Goal: Understand site structure: Understand site structure

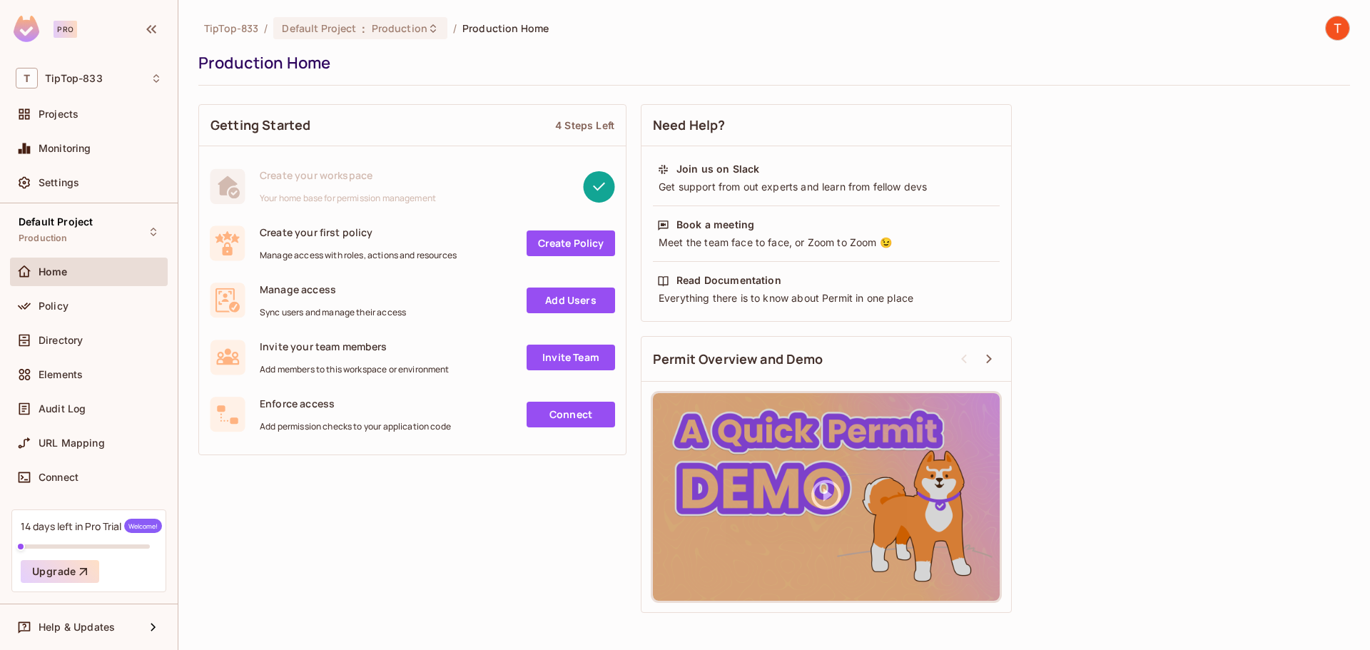
click at [392, 504] on div "Getting Started 4 Steps Left Create your workspace Your home base for permissio…" at bounding box center [773, 358] width 1151 height 523
click at [71, 469] on div "Connect" at bounding box center [89, 477] width 146 height 17
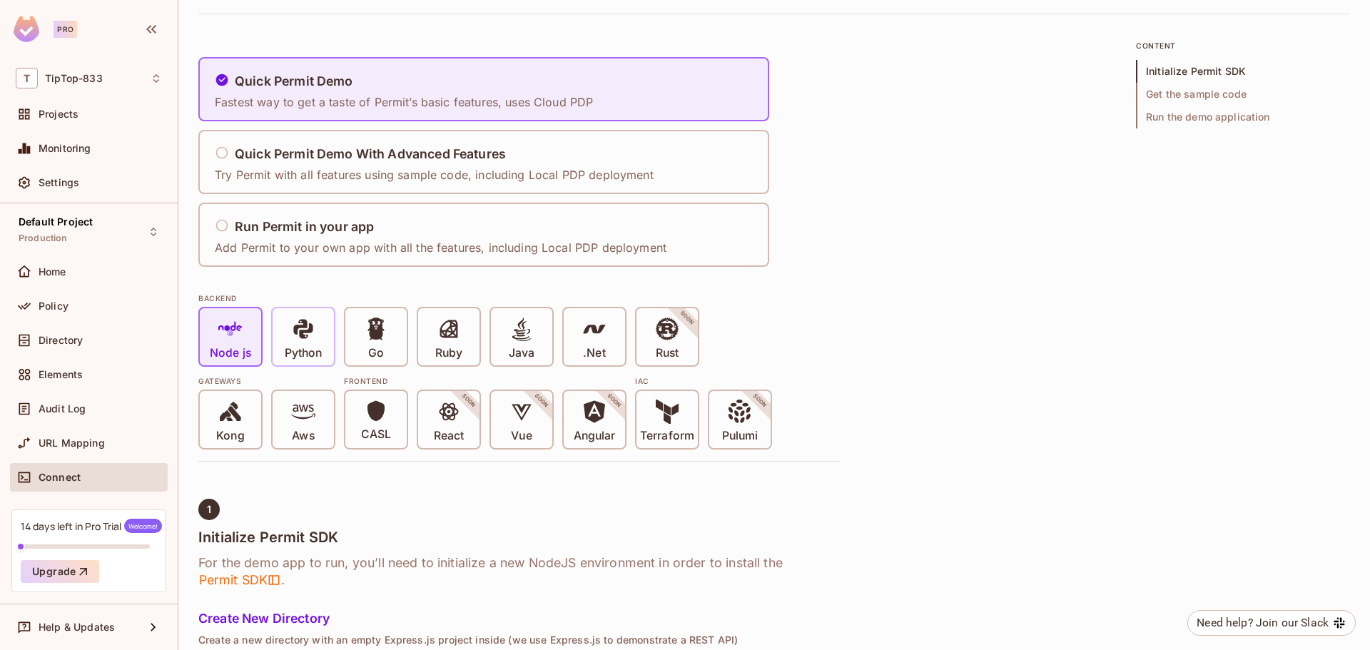
scroll to position [68, 0]
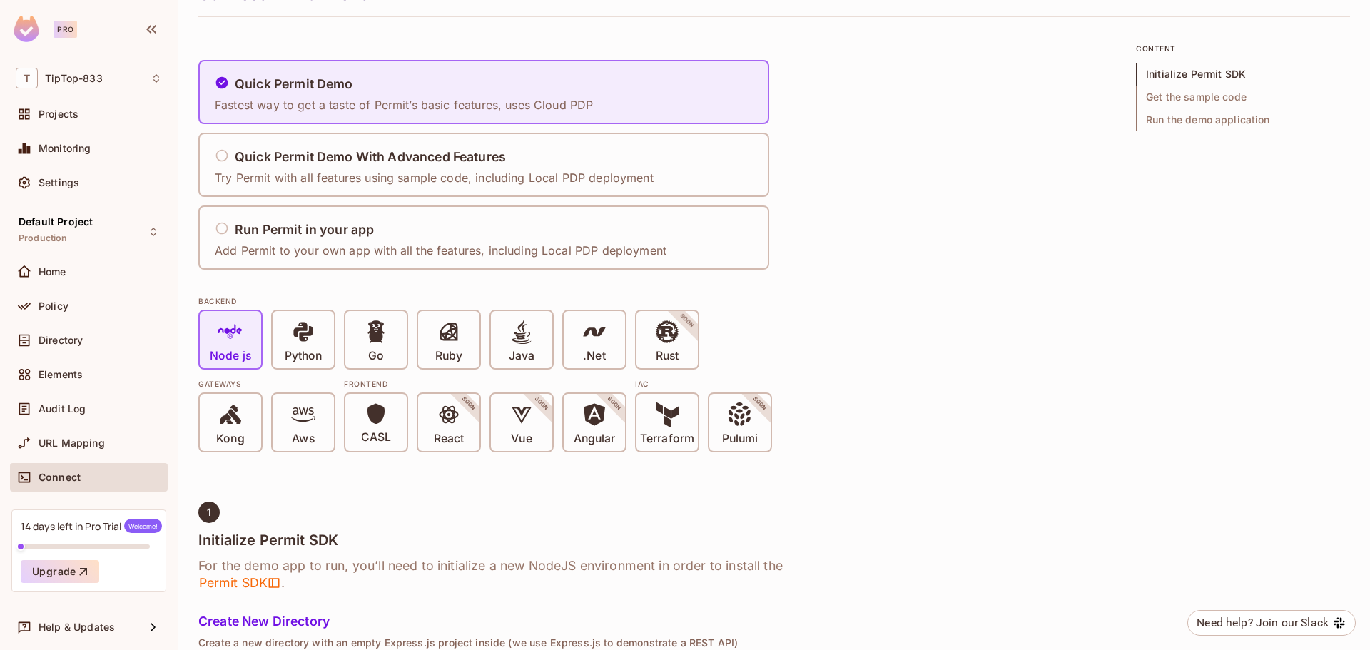
click at [382, 292] on div "BACKEND Node js Python Go Ruby Java .Net Rust SOON Gateways Kong Aws Frontend C…" at bounding box center [519, 369] width 642 height 165
click at [58, 104] on div "Projects" at bounding box center [89, 114] width 158 height 29
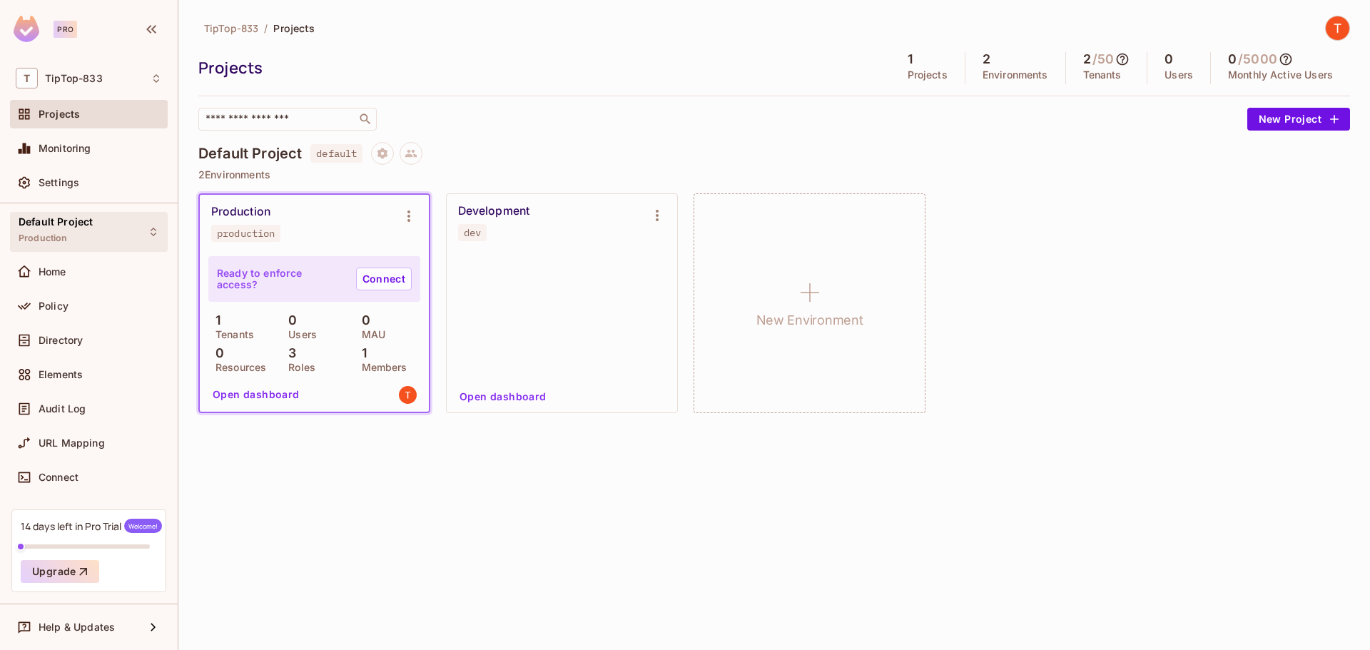
click at [56, 245] on div "Default Project Production" at bounding box center [56, 231] width 74 height 31
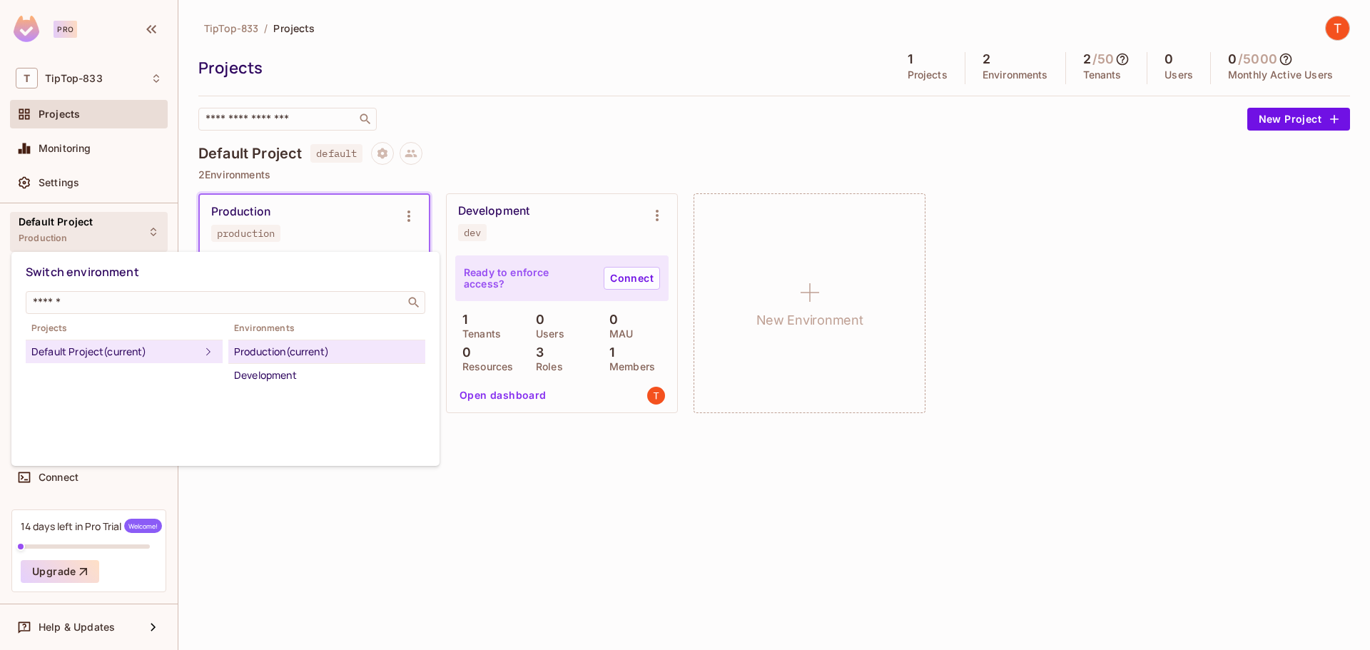
click at [66, 235] on div at bounding box center [685, 325] width 1370 height 650
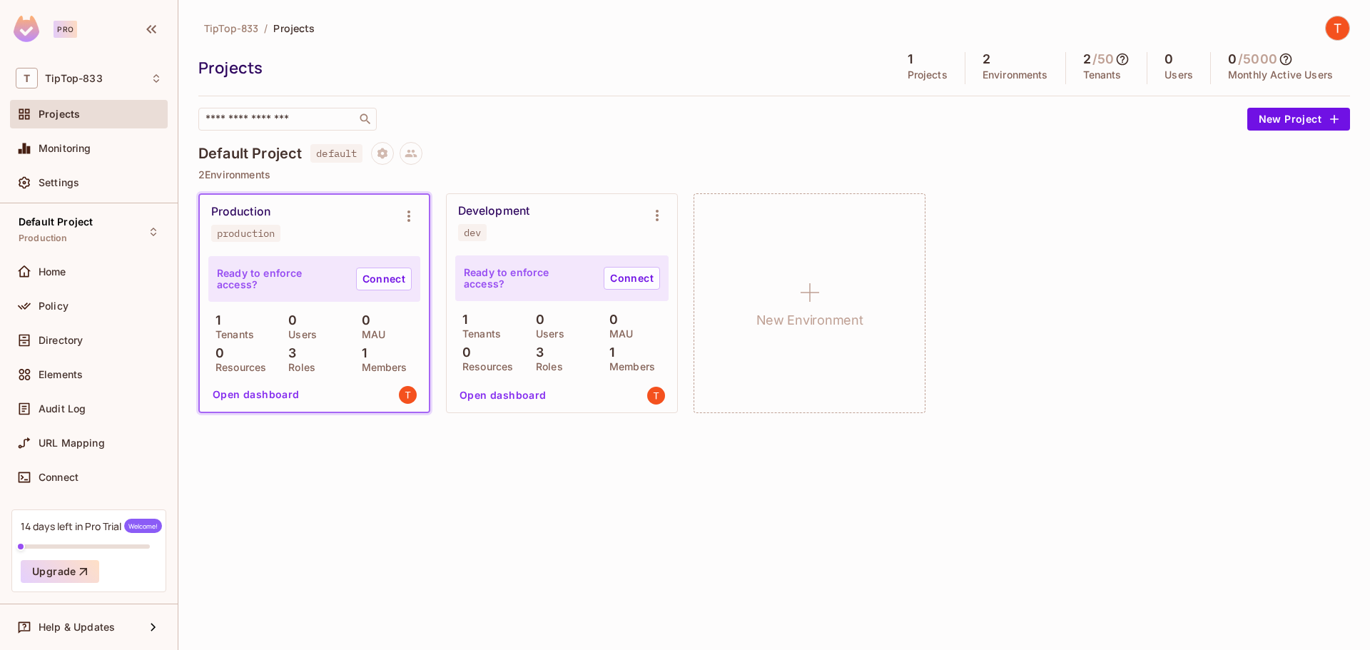
click at [62, 263] on div "Home" at bounding box center [89, 271] width 146 height 17
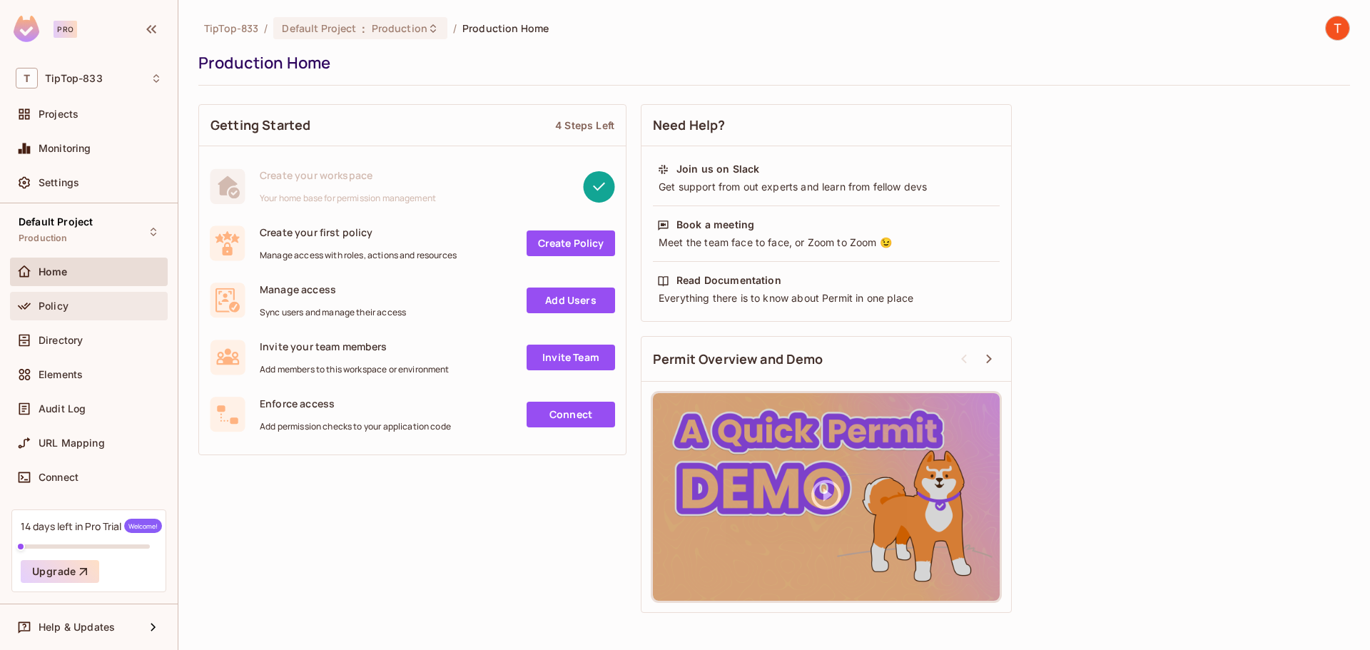
click at [68, 293] on div "Policy" at bounding box center [89, 306] width 158 height 29
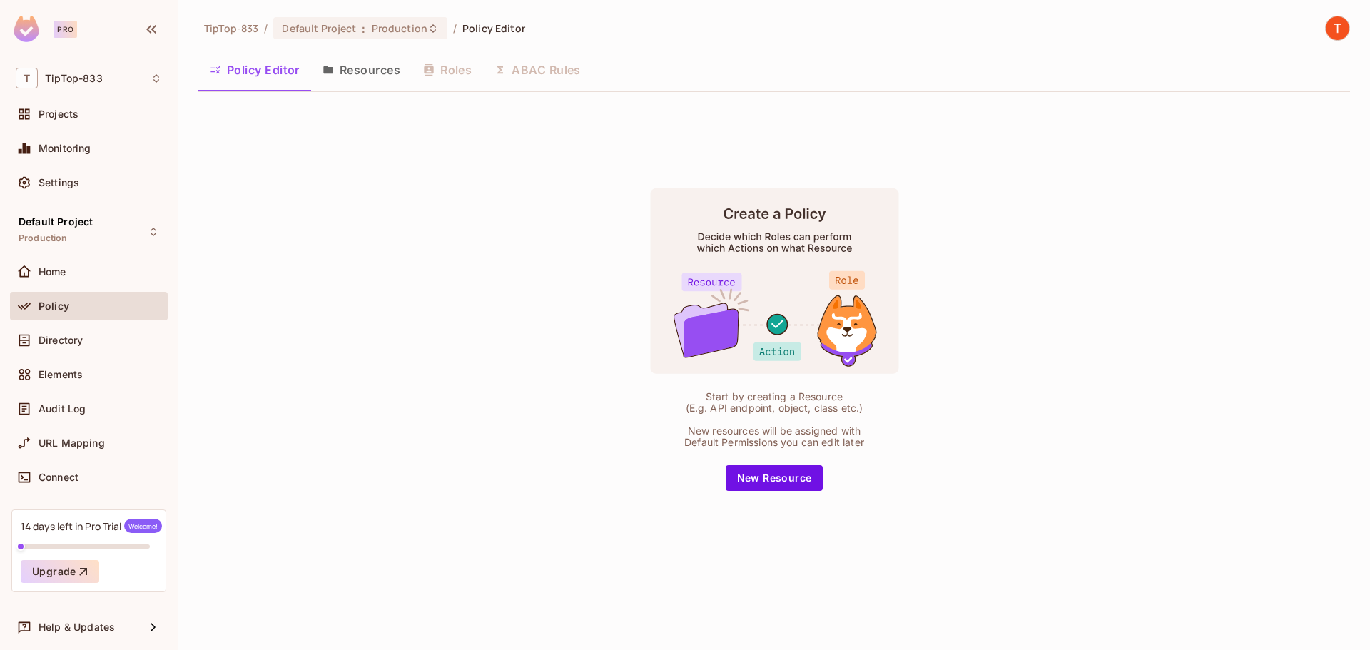
click at [461, 78] on div "Policy Editor Resources Roles ABAC Rules" at bounding box center [773, 70] width 1151 height 36
click at [304, 70] on button "Policy Editor" at bounding box center [254, 70] width 113 height 36
click at [384, 77] on button "Resources" at bounding box center [361, 70] width 101 height 36
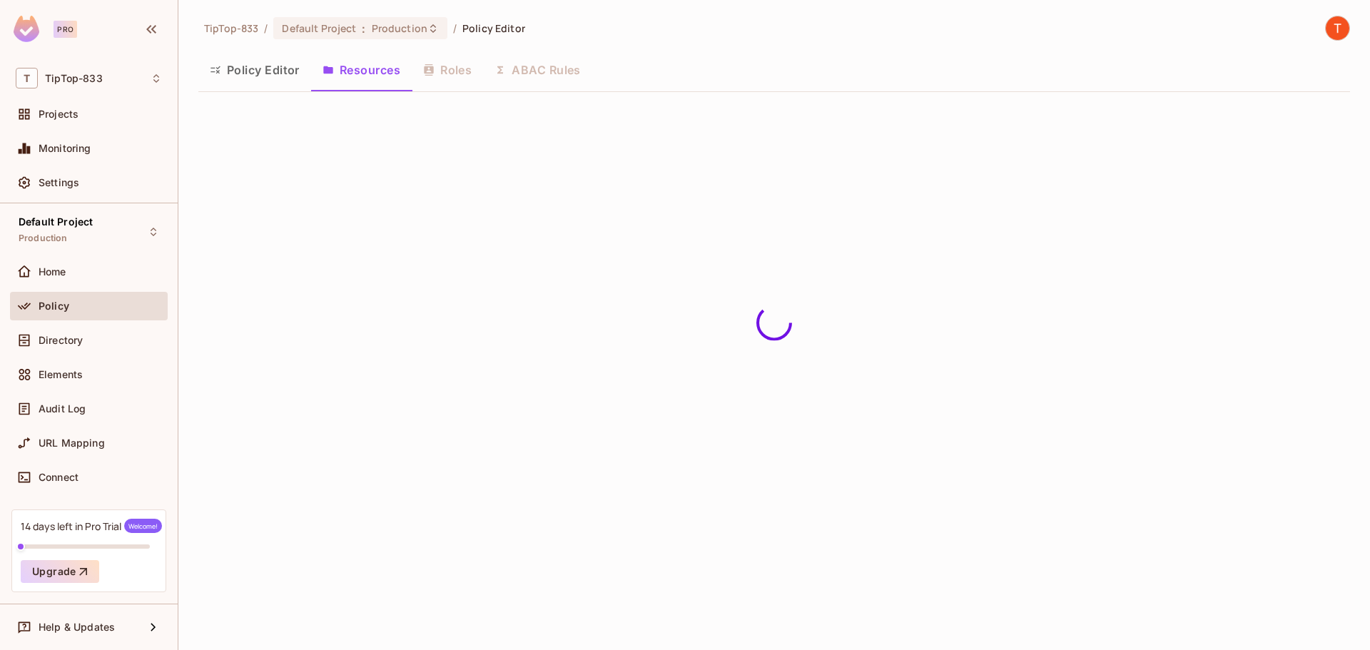
click at [245, 72] on button "Policy Editor" at bounding box center [254, 70] width 113 height 36
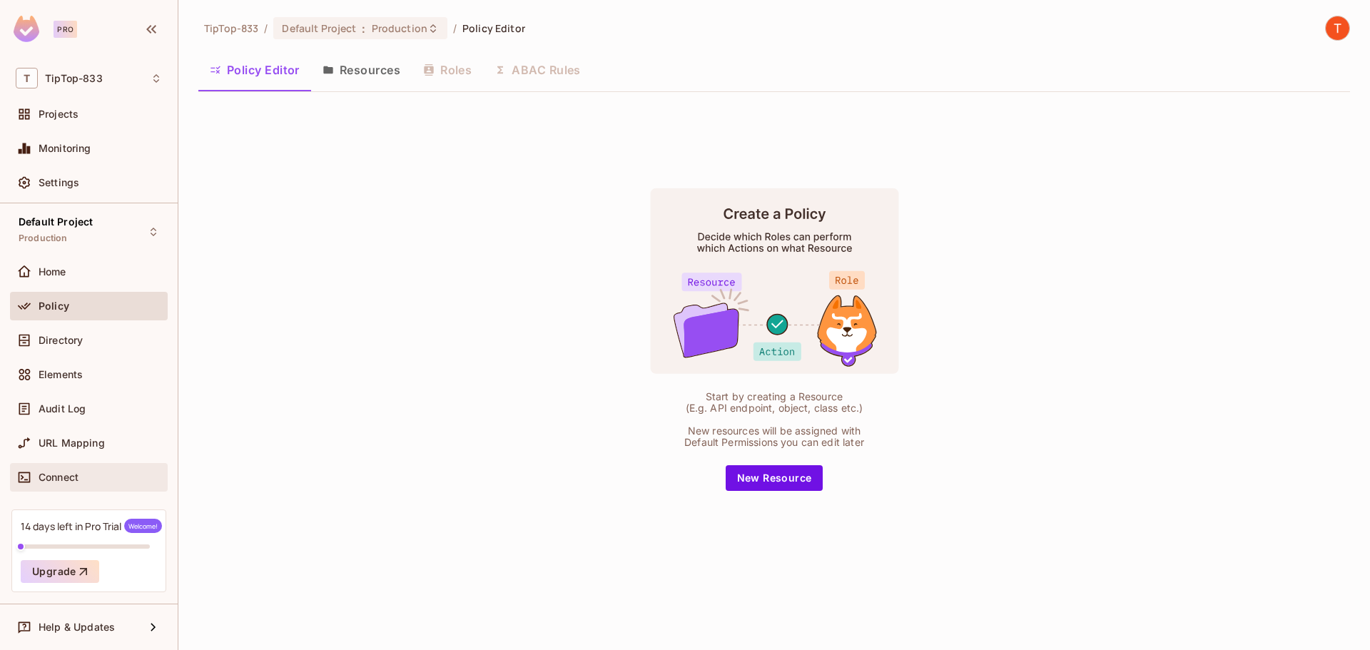
click at [78, 489] on div "Connect" at bounding box center [89, 477] width 158 height 29
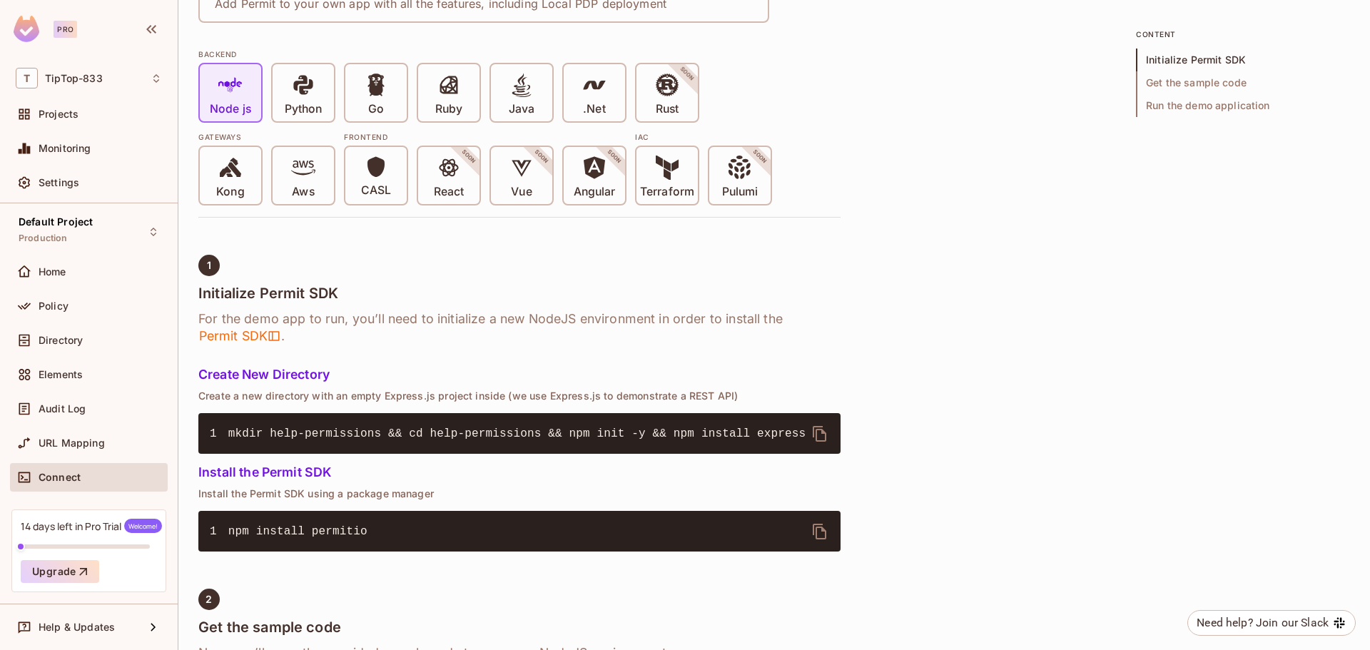
scroll to position [214, 0]
